Goal: Task Accomplishment & Management: Complete application form

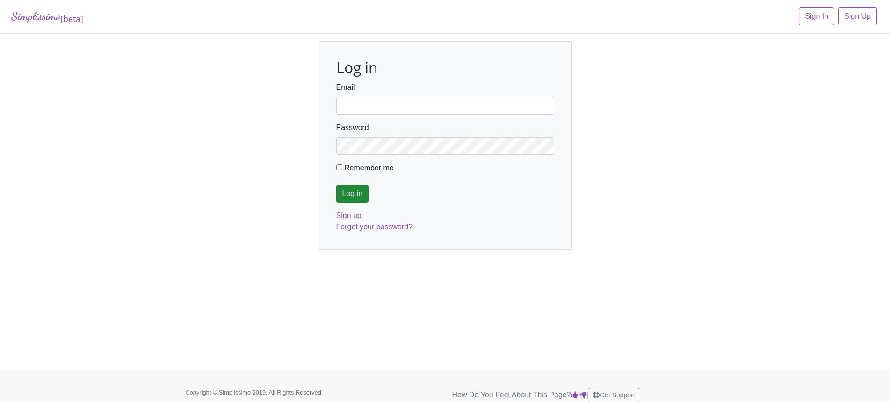
type input "jarras5@aol.com"
click at [353, 192] on input "Log in" at bounding box center [352, 194] width 33 height 18
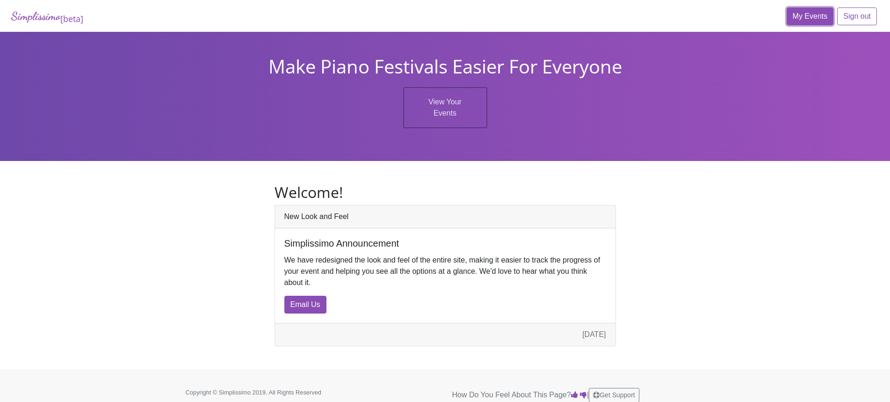
click at [804, 18] on link "My Events" at bounding box center [809, 16] width 47 height 18
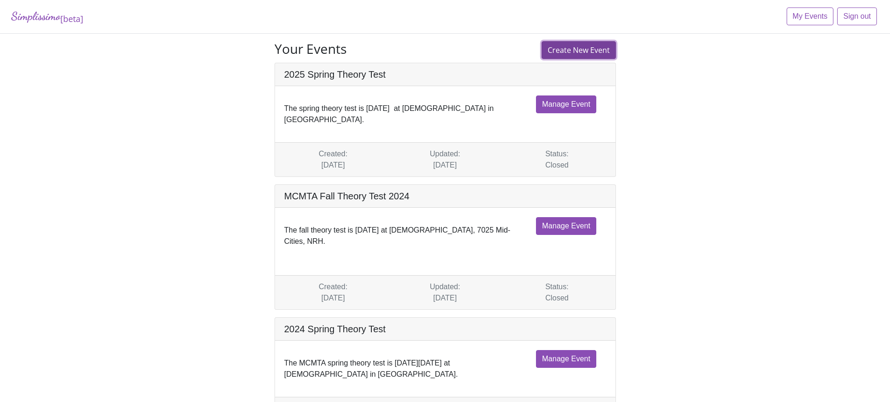
click at [586, 43] on link "Create New Event" at bounding box center [578, 50] width 74 height 18
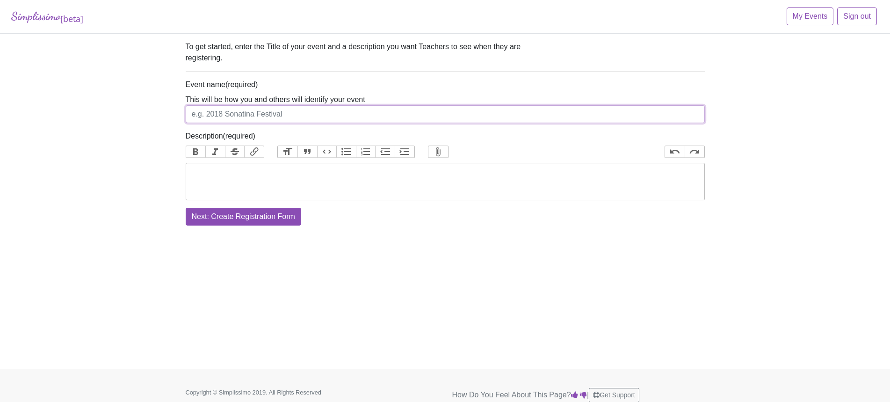
click at [263, 114] on input "Event name" at bounding box center [445, 114] width 519 height 18
type input "2"
type input "Fall Theory Test 2025"
click at [234, 175] on trix-editor "Description" at bounding box center [445, 181] width 519 height 37
type trix-editor "<div>h</div>"
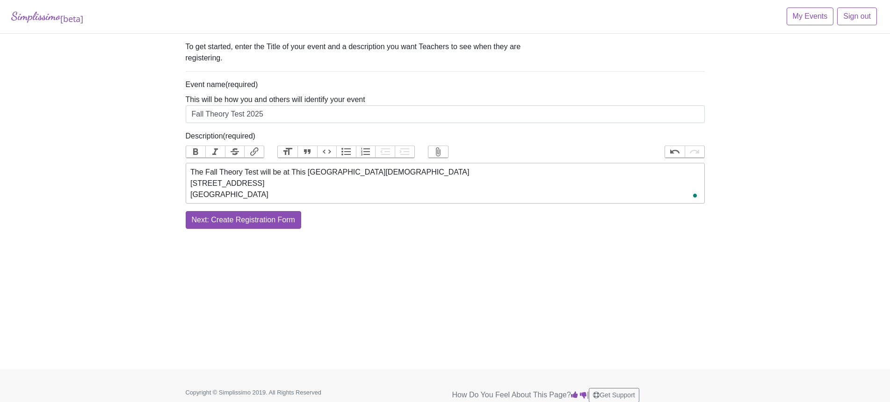
type trix-editor "<div>The Fall Theory Test will be at This Rock Church<br>7025 Mid-Cities Boulev…"
click at [233, 218] on input "Next: Create Registration Form" at bounding box center [243, 220] width 115 height 18
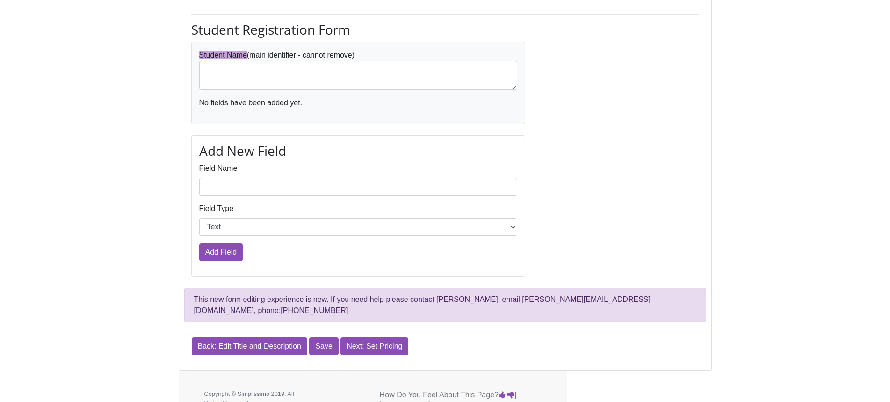
scroll to position [385, 0]
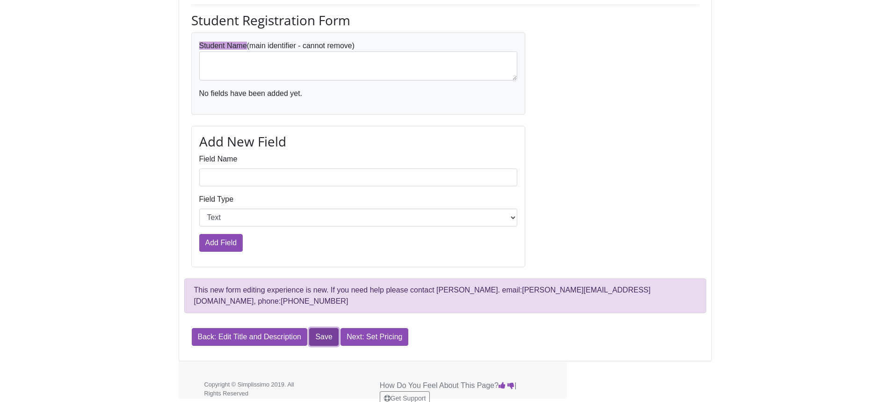
click at [323, 328] on link "Save" at bounding box center [323, 337] width 29 height 18
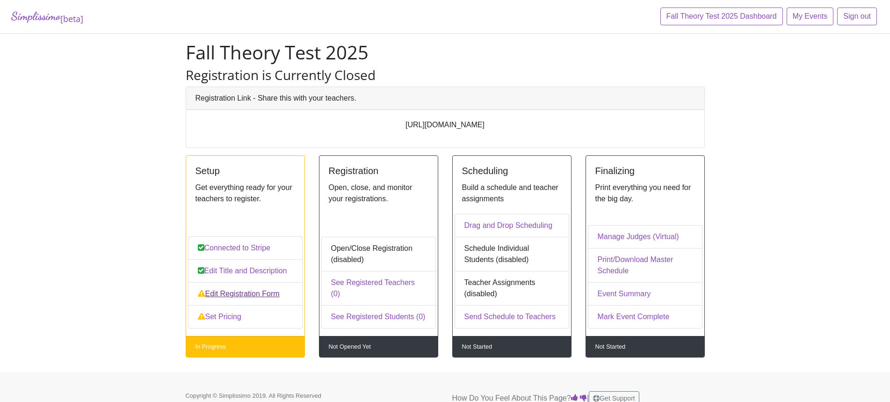
click at [230, 297] on link "Edit Registration Form" at bounding box center [245, 293] width 115 height 23
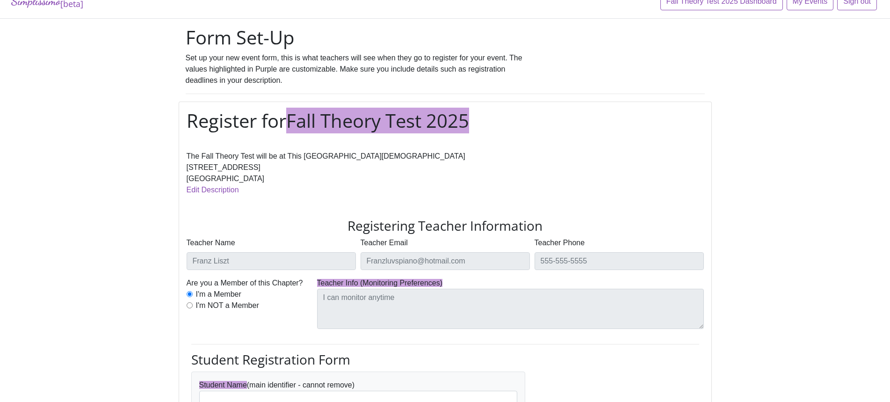
scroll to position [14, 0]
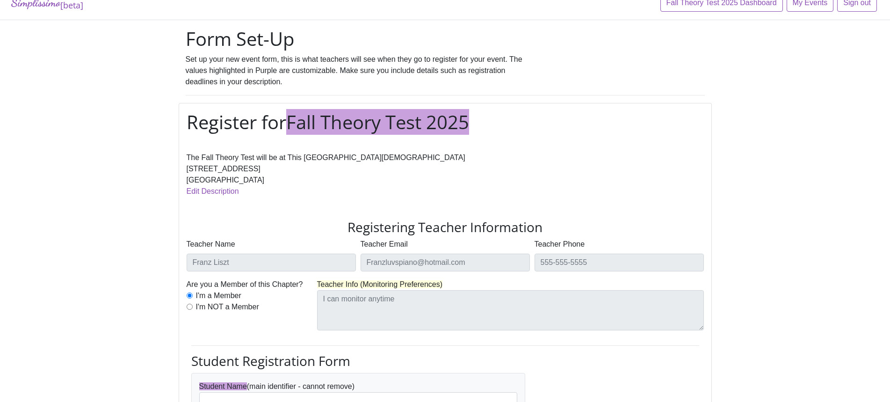
click at [387, 281] on span "Teacher Info (Monitoring Preferences)" at bounding box center [380, 284] width 126 height 8
type input "Every teacher is required to monitor/help"
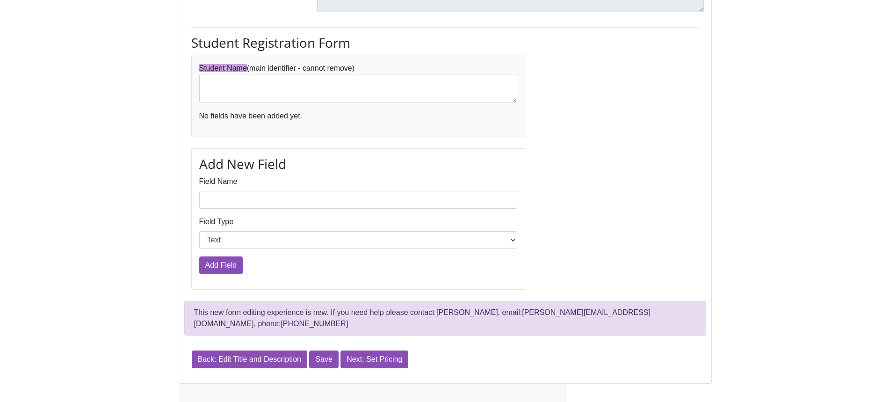
scroll to position [354, 0]
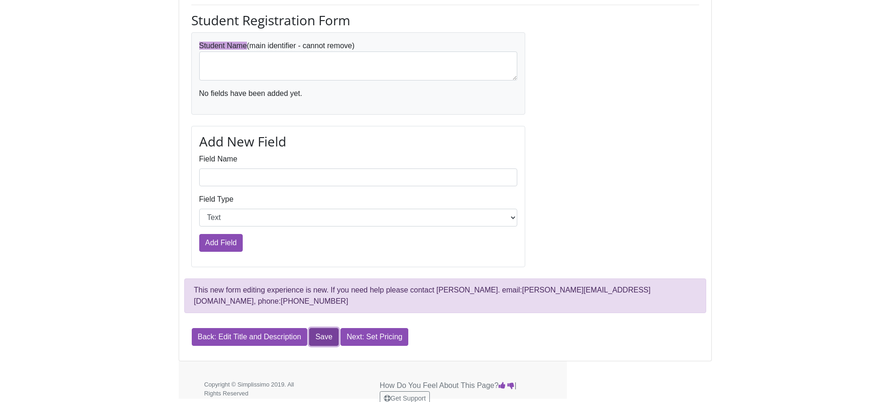
click at [319, 328] on link "Save" at bounding box center [323, 337] width 29 height 18
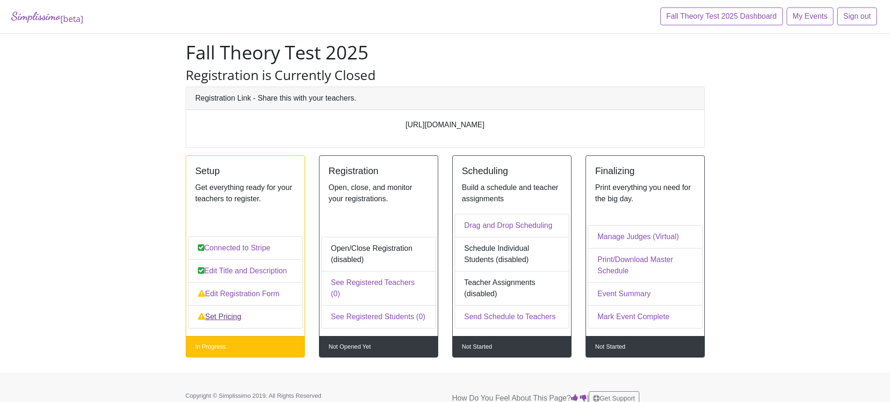
click at [231, 319] on link "Set Pricing" at bounding box center [245, 316] width 115 height 23
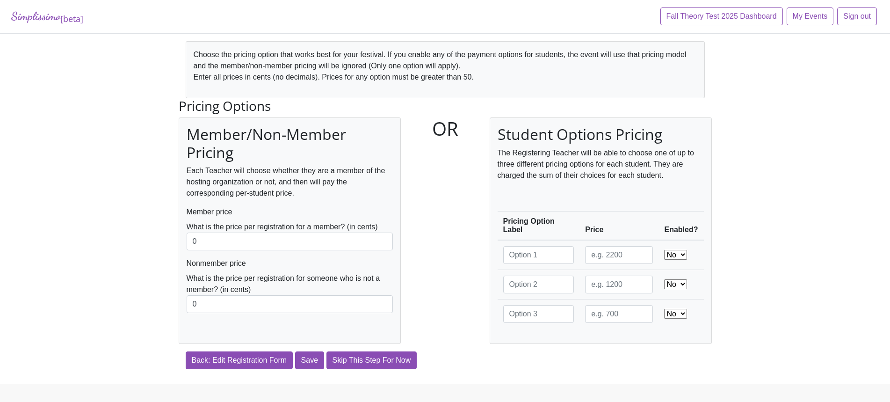
scroll to position [16, 0]
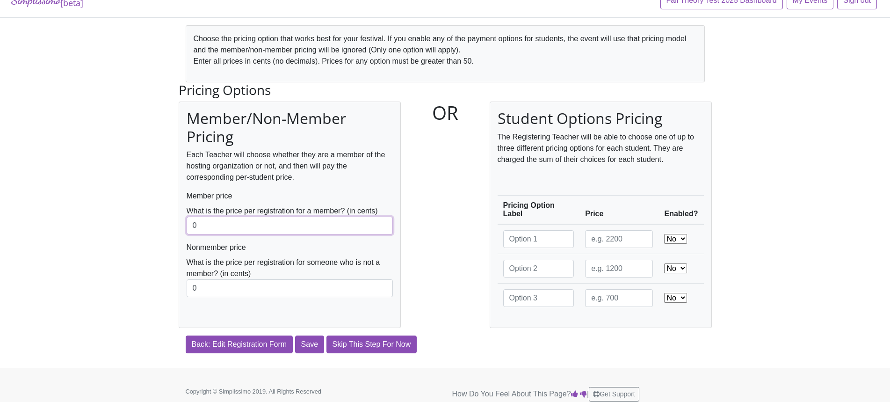
click at [203, 225] on input "0" at bounding box center [290, 225] width 206 height 18
click at [198, 223] on input "20" at bounding box center [290, 225] width 206 height 18
type input "2000"
click at [216, 286] on input "0" at bounding box center [290, 288] width 206 height 18
type input "2500"
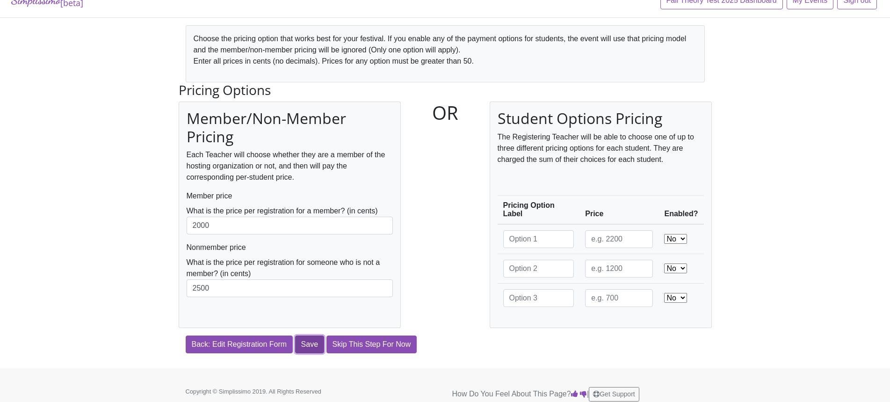
click at [305, 336] on input "Save" at bounding box center [309, 344] width 29 height 18
